Goal: Information Seeking & Learning: Learn about a topic

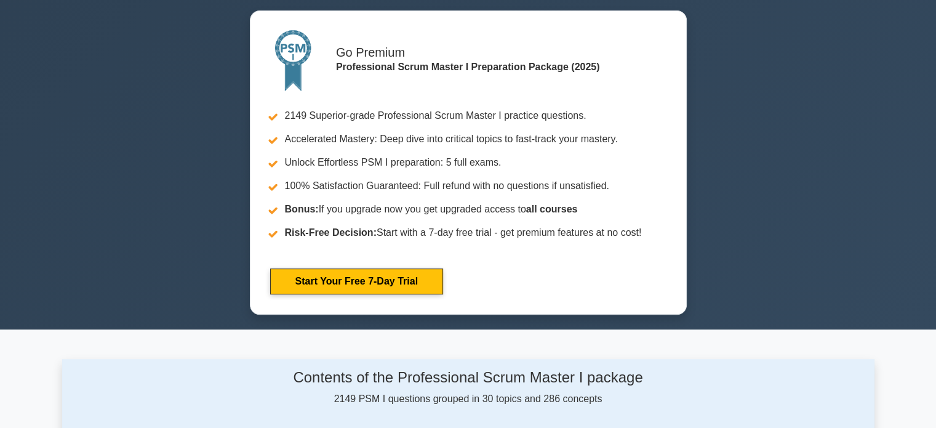
scroll to position [862, 0]
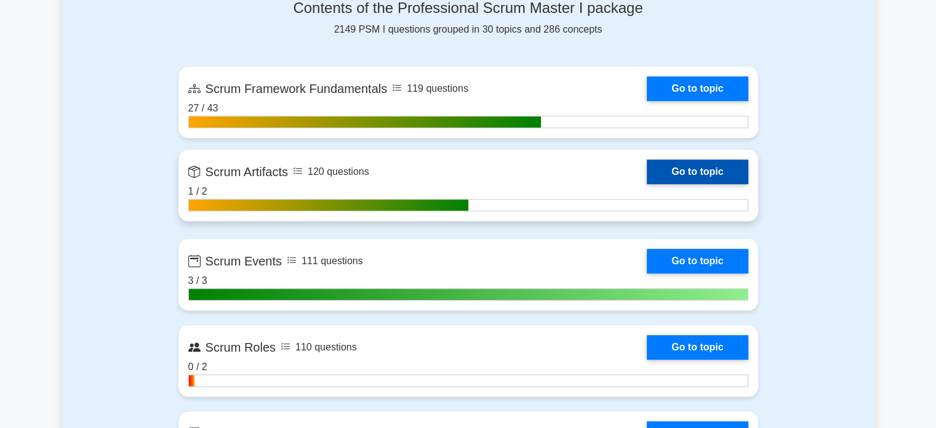
click at [696, 173] on link "Go to topic" at bounding box center [697, 171] width 101 height 25
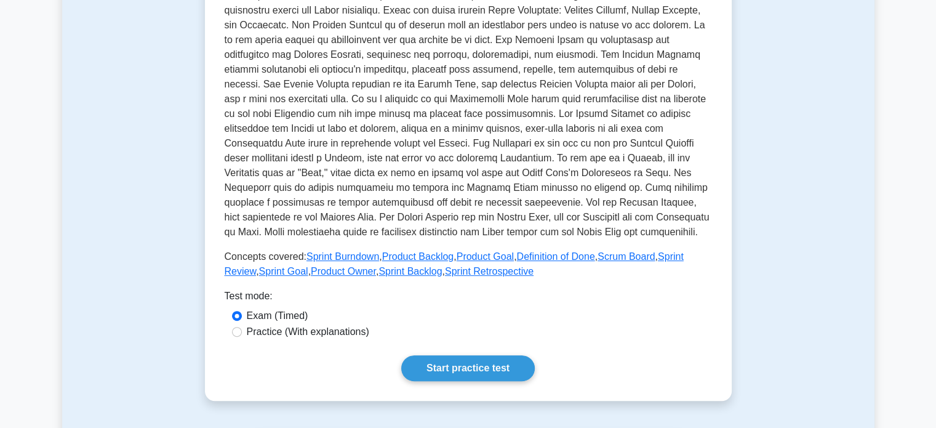
scroll to position [308, 0]
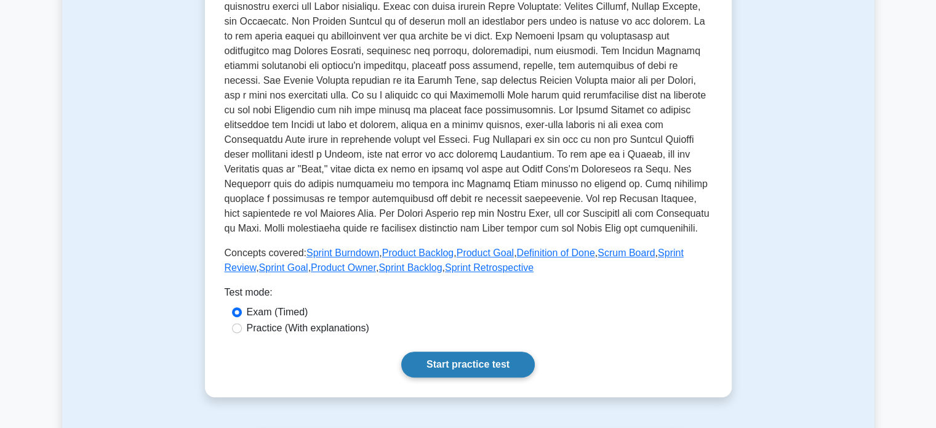
click at [475, 371] on link "Start practice test" at bounding box center [468, 365] width 134 height 26
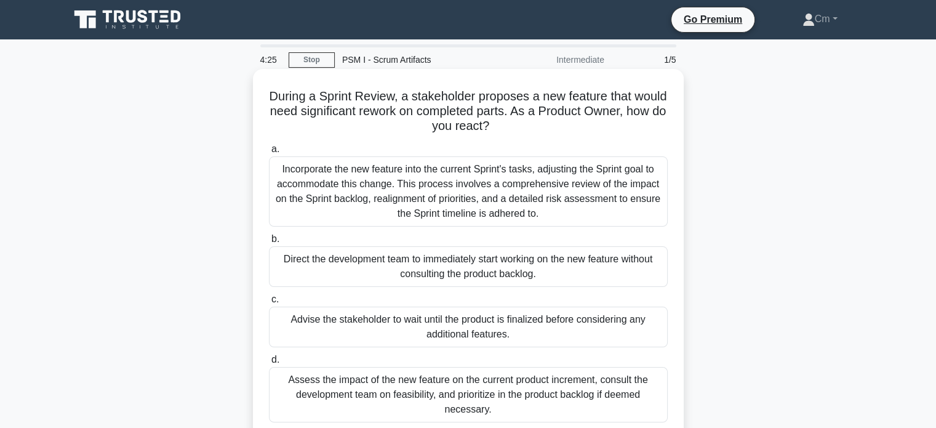
scroll to position [62, 0]
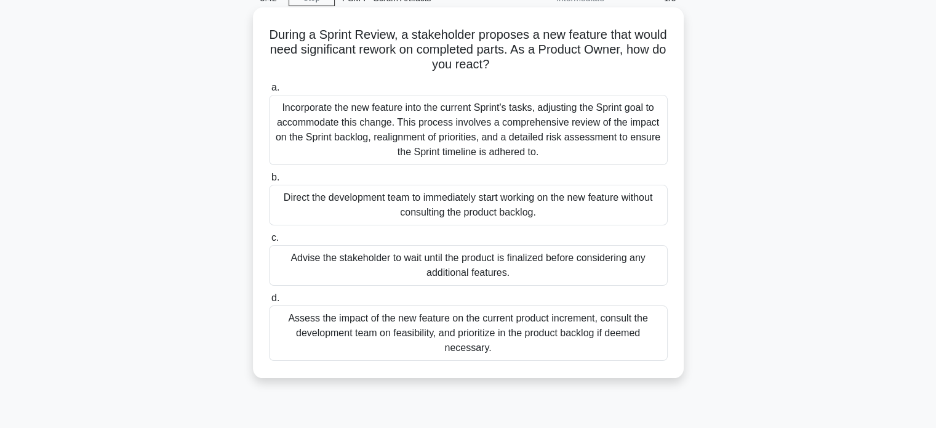
click at [574, 332] on div "Assess the impact of the new feature on the current product increment, consult …" at bounding box center [468, 332] width 399 height 55
click at [269, 302] on input "d. Assess the impact of the new feature on the current product increment, consu…" at bounding box center [269, 298] width 0 height 8
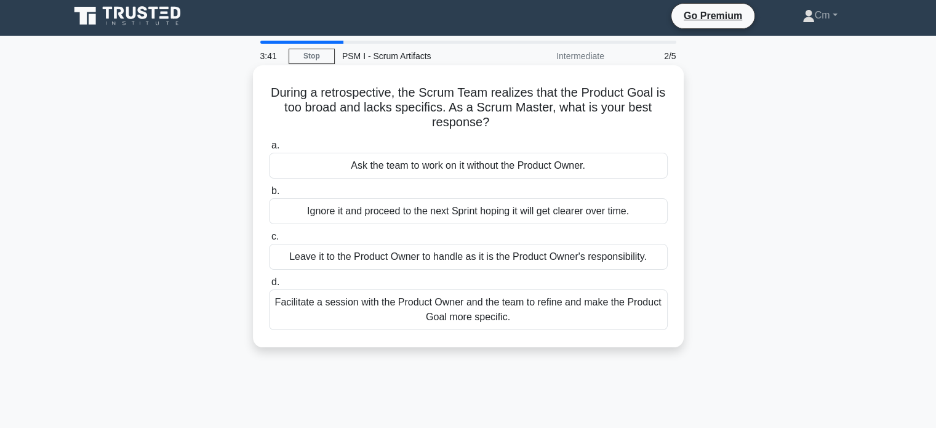
scroll to position [0, 0]
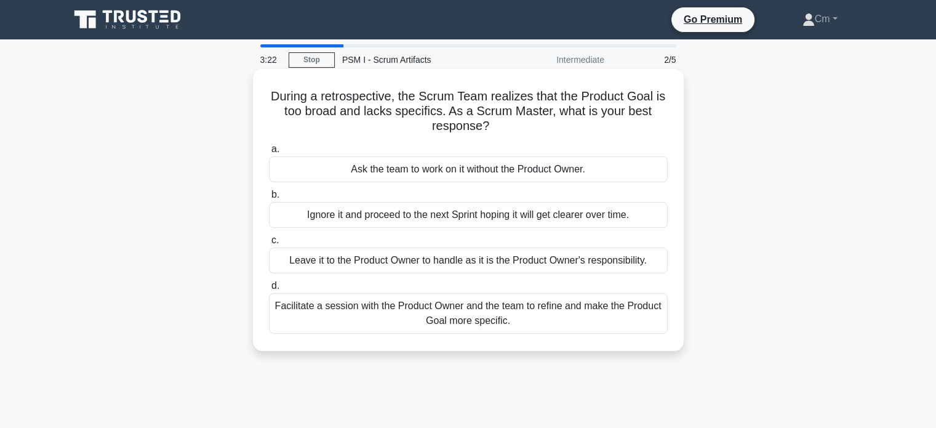
click at [595, 318] on div "Facilitate a session with the Product Owner and the team to refine and make the…" at bounding box center [468, 313] width 399 height 41
click at [269, 290] on input "d. Facilitate a session with the Product Owner and the team to refine and make …" at bounding box center [269, 286] width 0 height 8
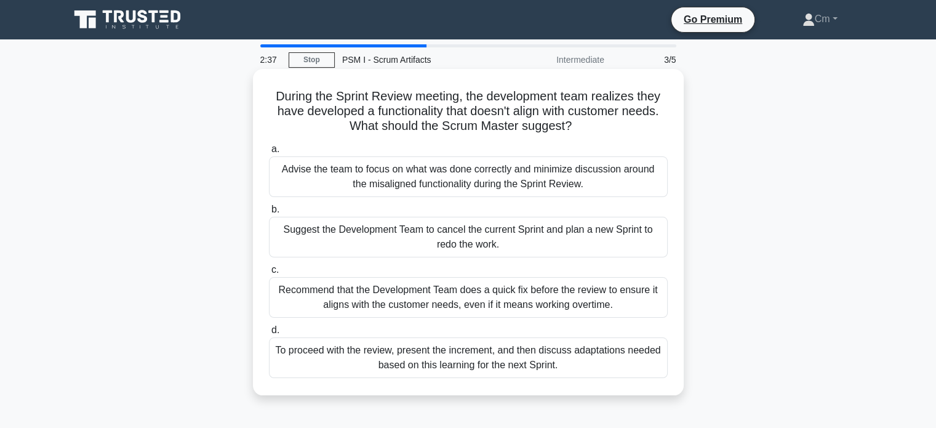
click at [590, 354] on div "To proceed with the review, present the increment, and then discuss adaptations…" at bounding box center [468, 357] width 399 height 41
click at [269, 334] on input "d. To proceed with the review, present the increment, and then discuss adaptati…" at bounding box center [269, 330] width 0 height 8
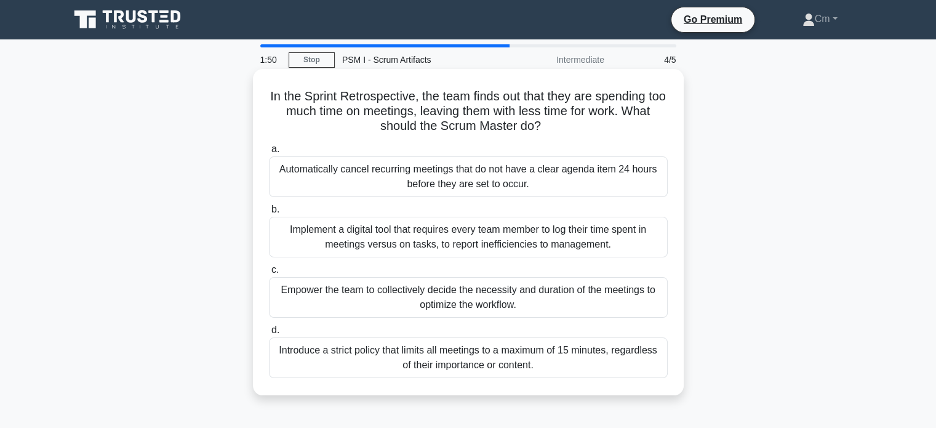
click at [509, 365] on div "Introduce a strict policy that limits all meetings to a maximum of 15 minutes, …" at bounding box center [468, 357] width 399 height 41
click at [269, 334] on input "d. Introduce a strict policy that limits all meetings to a maximum of 15 minute…" at bounding box center [269, 330] width 0 height 8
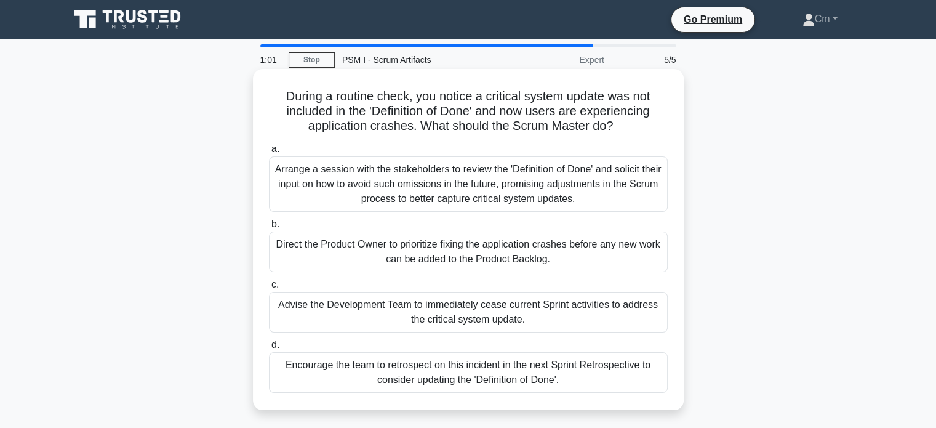
drag, startPoint x: 517, startPoint y: 369, endPoint x: 529, endPoint y: 395, distance: 28.4
click at [518, 371] on div "Encourage the team to retrospect on this incident in the next Sprint Retrospect…" at bounding box center [468, 372] width 399 height 41
click at [269, 349] on input "d. Encourage the team to retrospect on this incident in the next Sprint Retrosp…" at bounding box center [269, 345] width 0 height 8
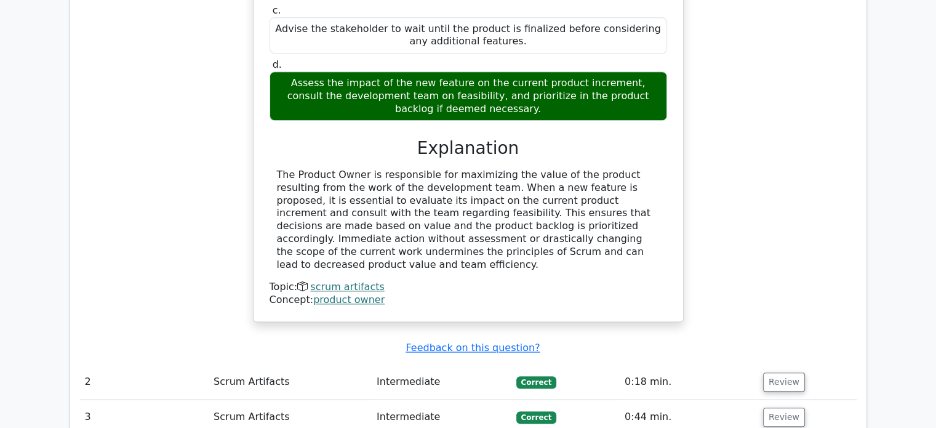
scroll to position [1354, 0]
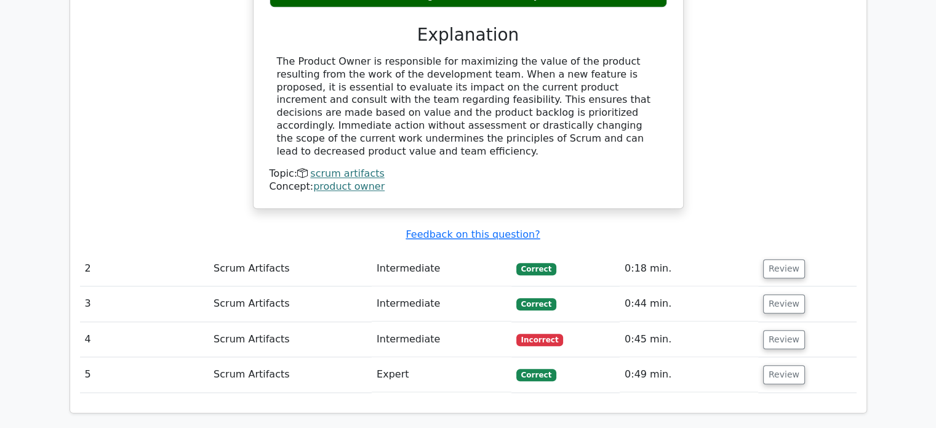
click at [799, 322] on td "Review" at bounding box center [807, 339] width 98 height 35
click at [785, 330] on button "Review" at bounding box center [784, 339] width 42 height 19
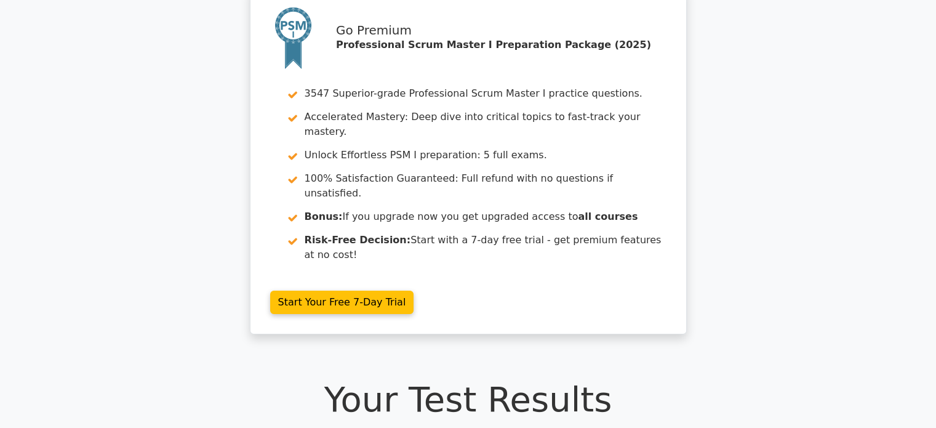
scroll to position [0, 0]
